Goal: Subscribe to service/newsletter

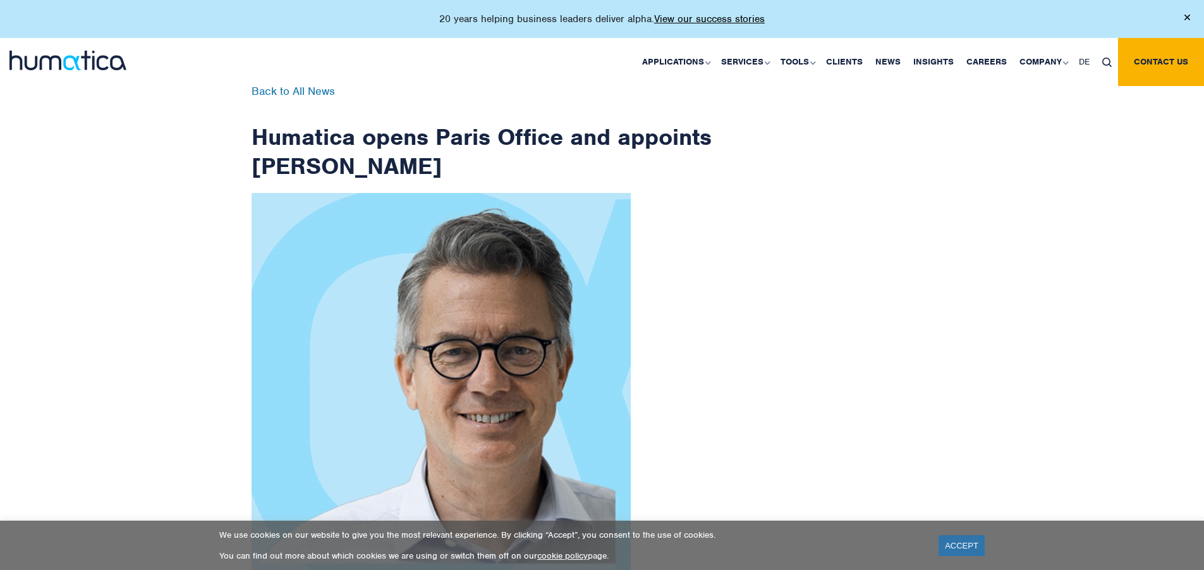
scroll to position [2017, 0]
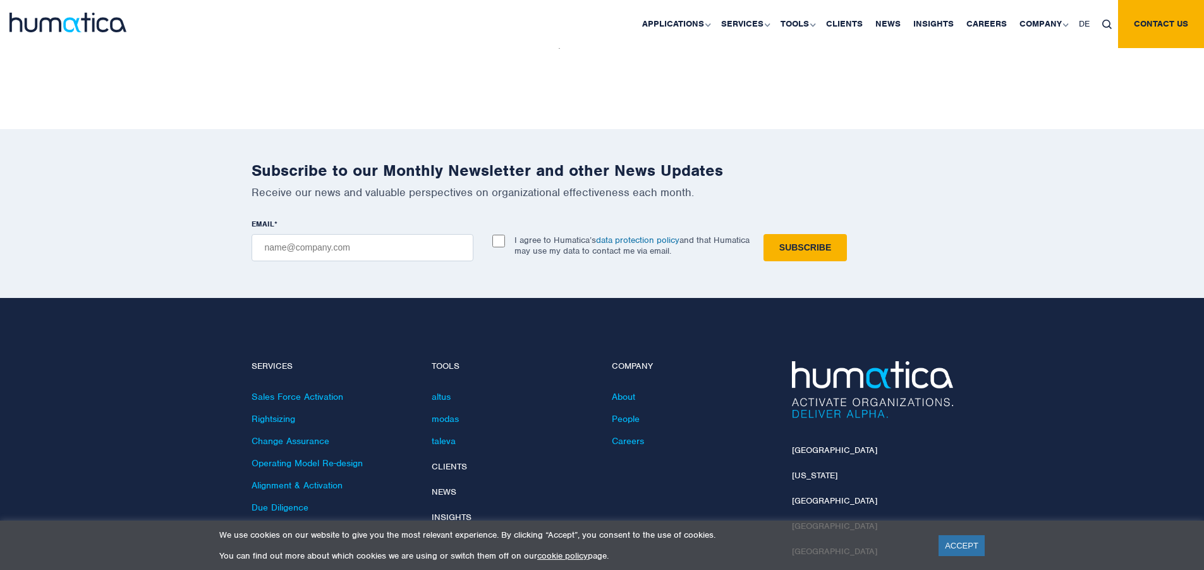
checkbox input "true"
type input "[EMAIL_ADDRESS][DOMAIN_NAME]"
click at [764, 234] on input "Subscribe" at bounding box center [805, 247] width 83 height 27
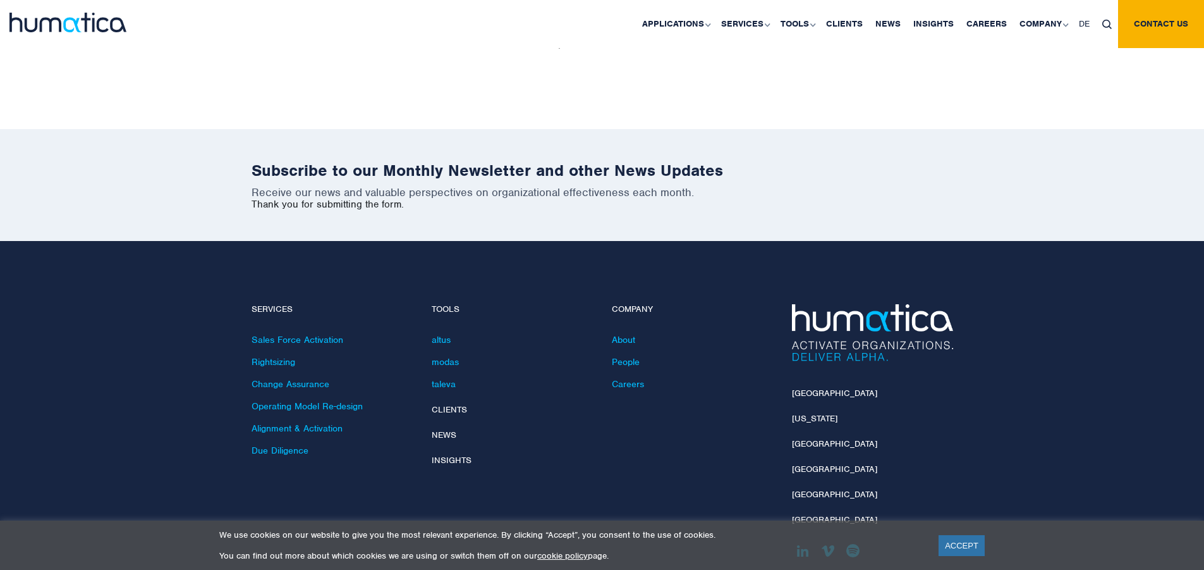
scroll to position [1960, 0]
